Goal: Information Seeking & Learning: Learn about a topic

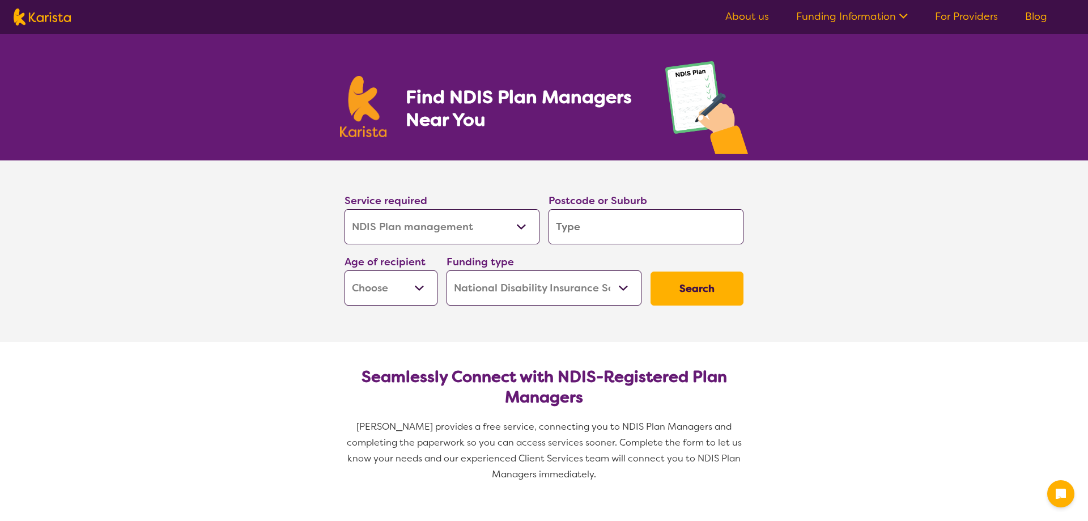
select select "NDIS Plan management"
select select "NDIS"
select select "NDIS Plan management"
select select "NDIS"
click at [654, 223] on input "search" at bounding box center [642, 226] width 195 height 35
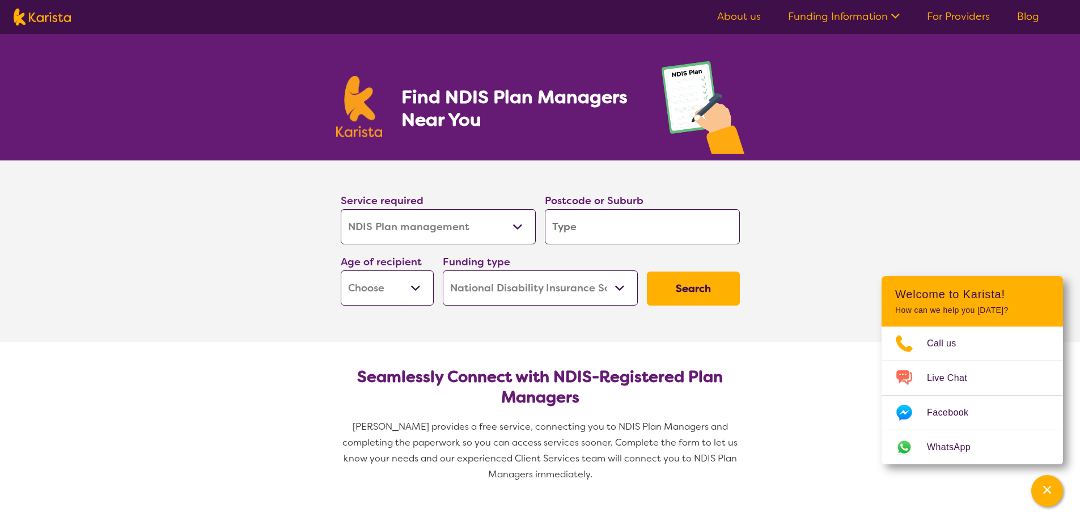
type input "2233"
click at [406, 298] on select "Early Childhood - 0 to 9 Child - 10 to 11 Adolescent - 12 to 17 Adult - 18 to 6…" at bounding box center [387, 287] width 93 height 35
select select "EC"
click at [341, 270] on select "Early Childhood - 0 to 9 Child - 10 to 11 Adolescent - 12 to 17 Adult - 18 to 6…" at bounding box center [387, 287] width 93 height 35
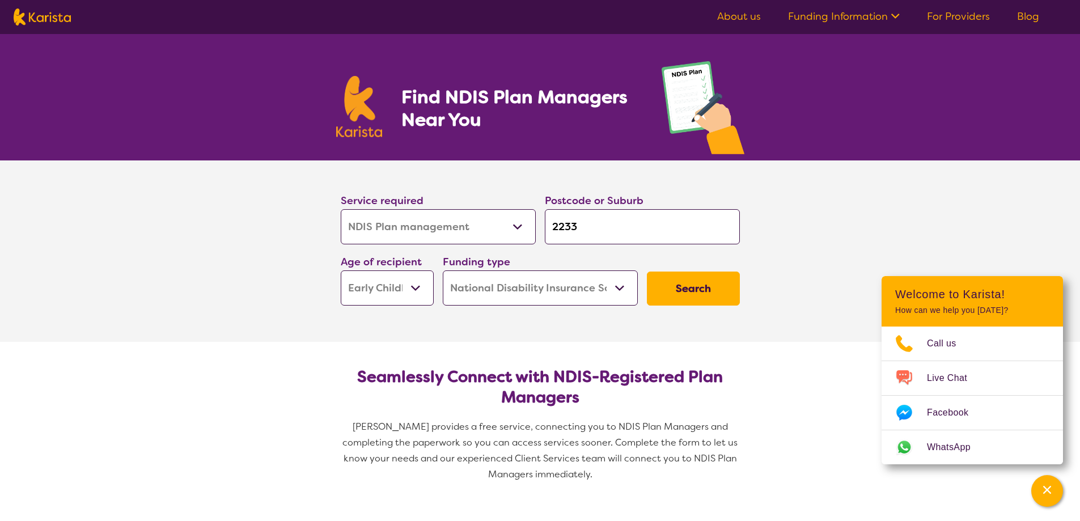
select select "EC"
click at [694, 295] on button "Search" at bounding box center [693, 289] width 93 height 34
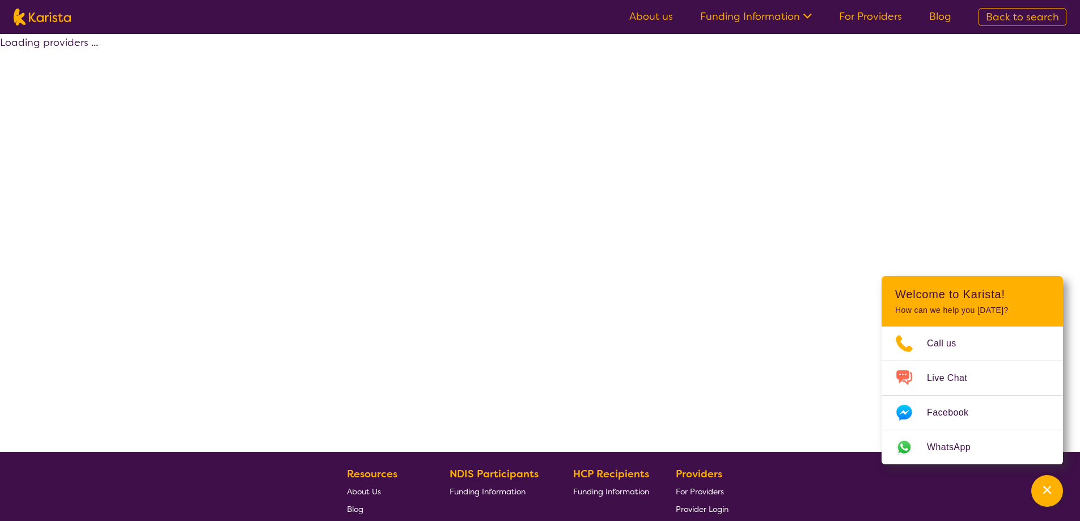
select select "by_score"
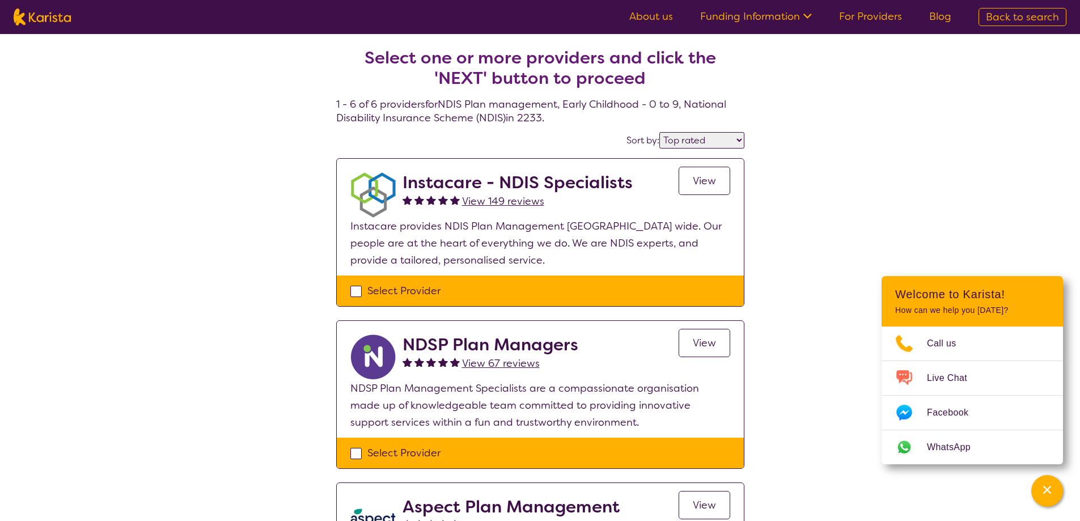
select select "NDIS Plan management"
select select "EC"
select select "NDIS"
select select "NDIS Plan management"
select select "EC"
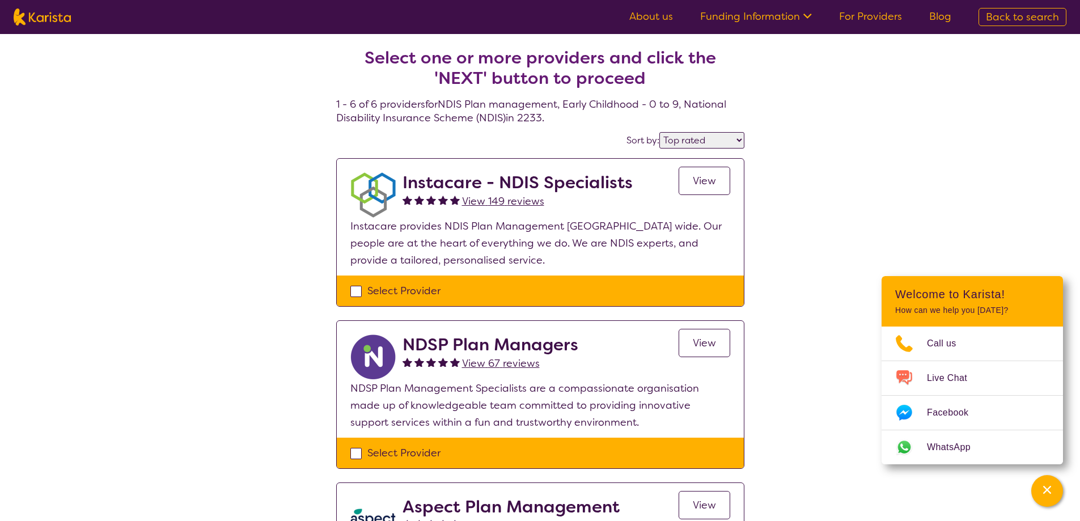
select select "NDIS"
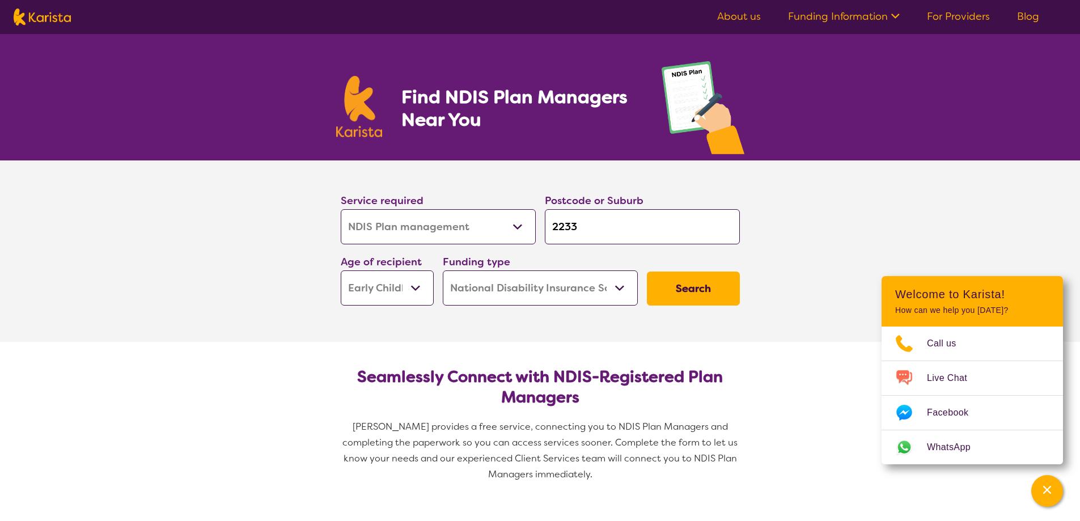
click at [588, 281] on select "Home Care Package (HCP) National Disability Insurance Scheme (NDIS) I don't know" at bounding box center [540, 287] width 195 height 35
click at [443, 270] on select "Home Care Package (HCP) National Disability Insurance Scheme (NDIS) I don't know" at bounding box center [540, 287] width 195 height 35
click at [711, 290] on button "Search" at bounding box center [693, 289] width 93 height 34
select select "by_score"
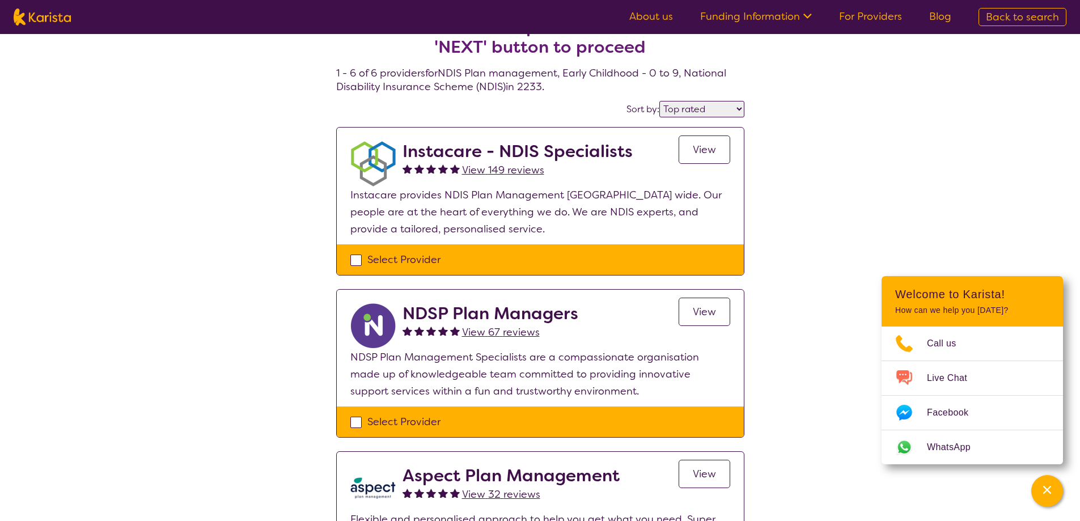
scroll to position [57, 0]
